Goal: Navigation & Orientation: Find specific page/section

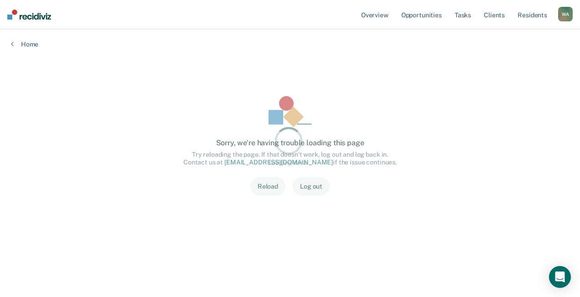
click at [415, 109] on div "Sorry, we’re having trouble loading this page Try reloading the page. If that d…" at bounding box center [290, 146] width 529 height 137
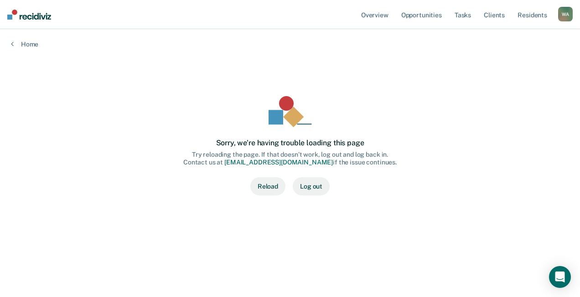
click at [269, 184] on button "Reload" at bounding box center [267, 186] width 35 height 18
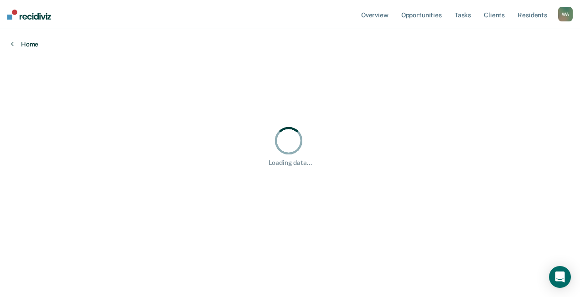
click at [27, 42] on link "Home" at bounding box center [290, 44] width 558 height 8
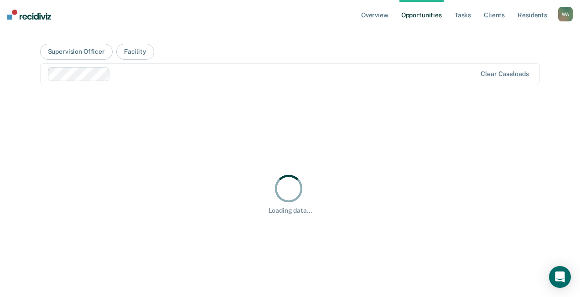
click at [376, 16] on link "Overview" at bounding box center [374, 14] width 31 height 29
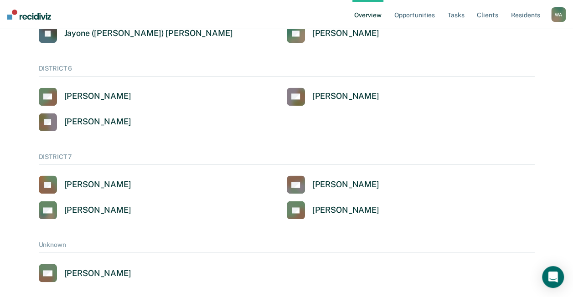
scroll to position [613, 0]
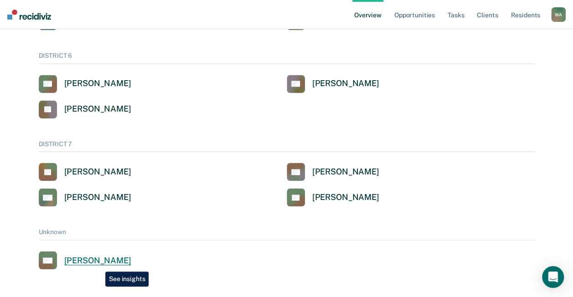
click at [98, 262] on div "Amy E Welsh" at bounding box center [97, 260] width 67 height 10
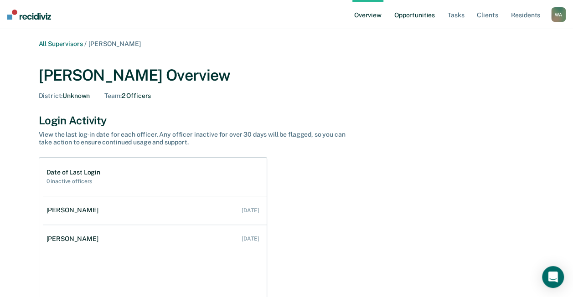
click at [427, 14] on link "Opportunities" at bounding box center [415, 14] width 44 height 29
